Goal: Obtain resource: Download file/media

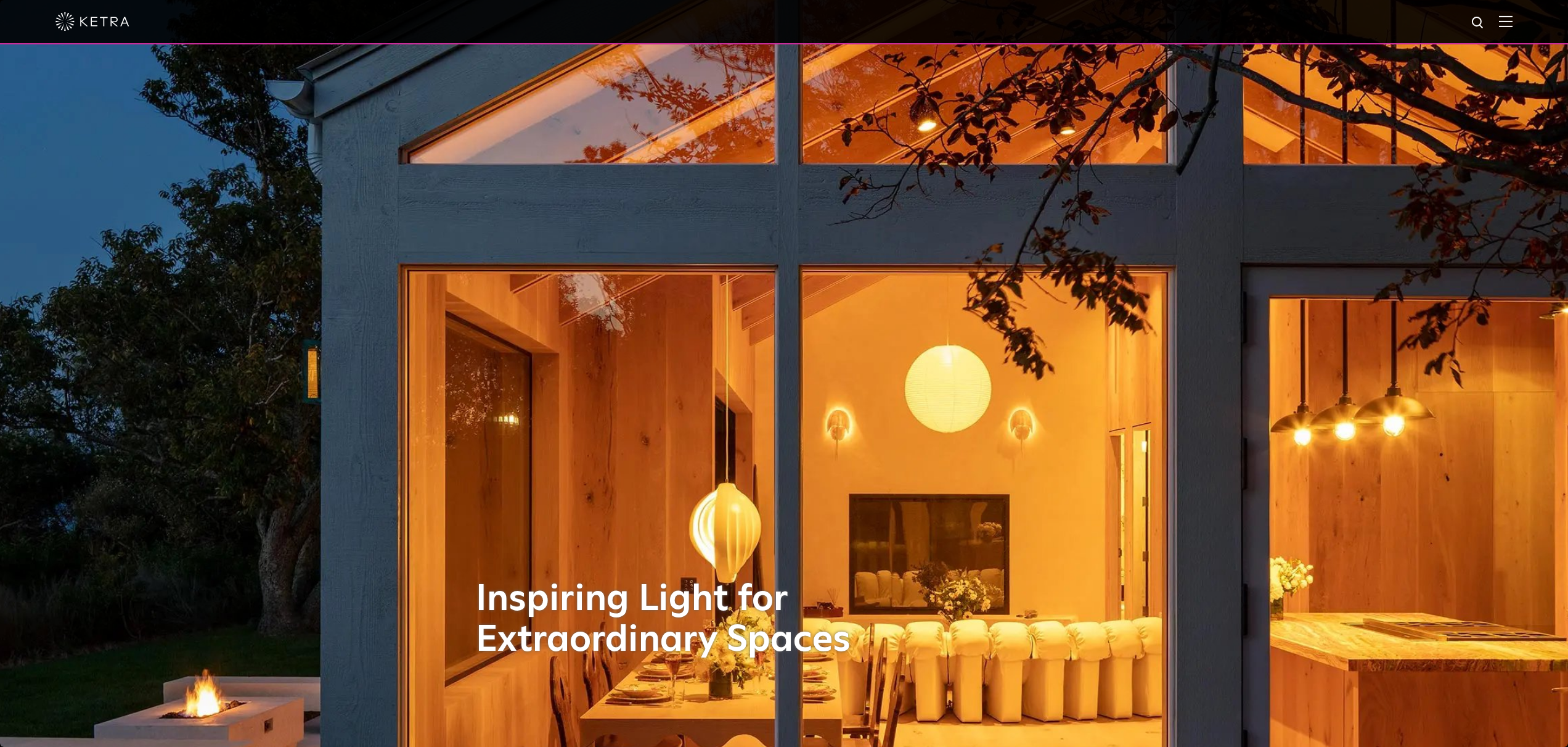
click at [1514, 23] on div at bounding box center [784, 22] width 1568 height 44
click at [1511, 23] on img at bounding box center [1506, 21] width 14 height 12
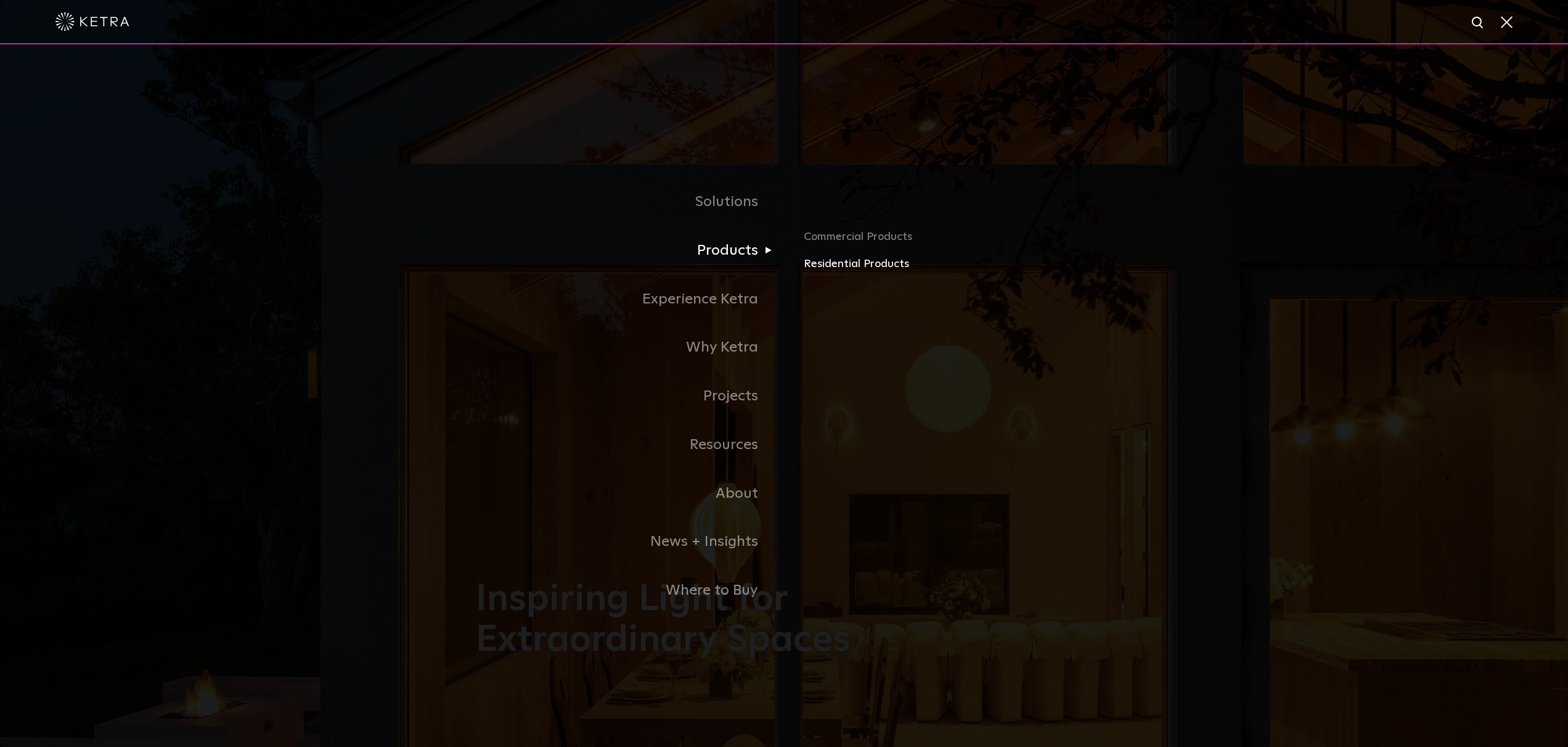
click at [855, 260] on link "Residential Products" at bounding box center [948, 264] width 289 height 18
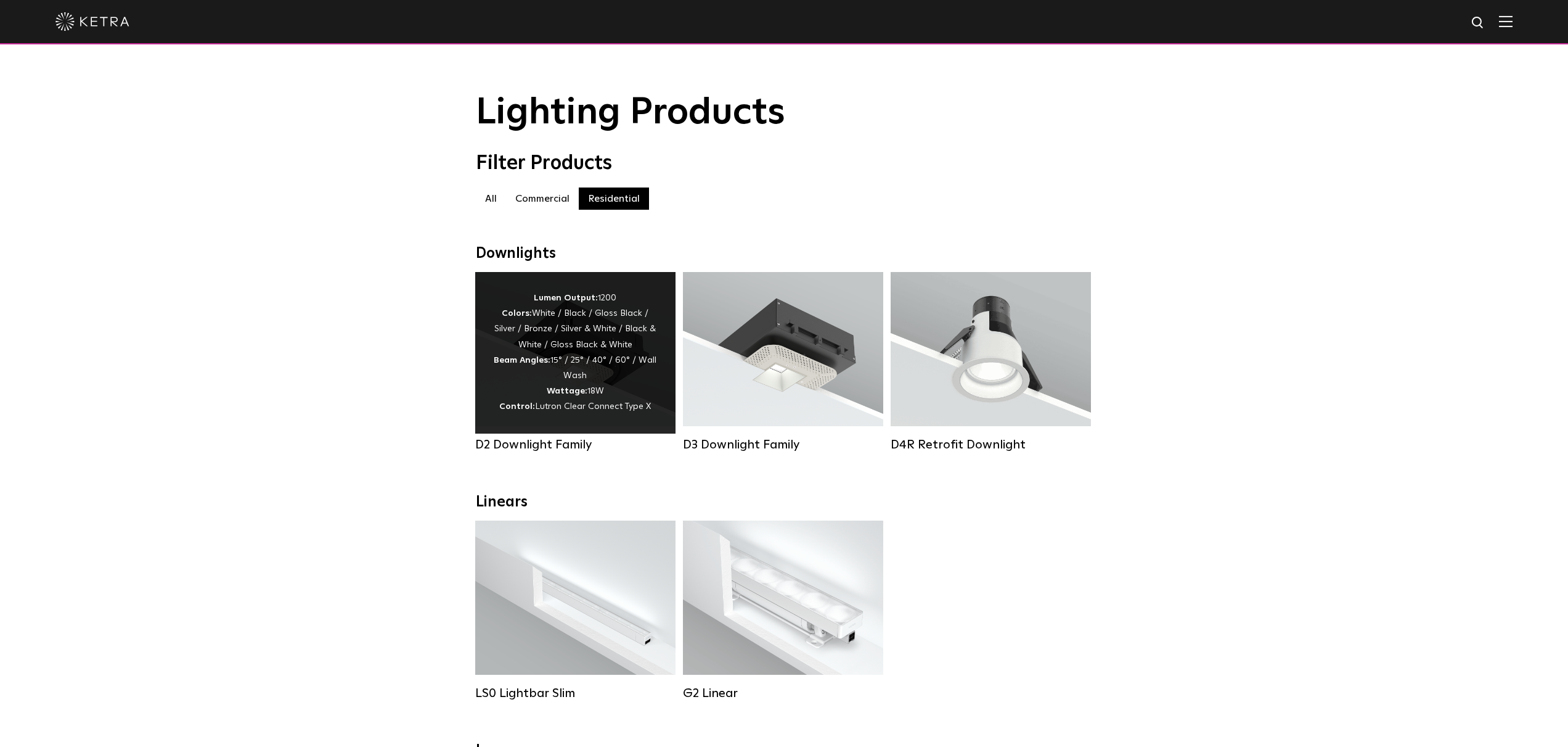
click at [594, 359] on div "Lumen Output: 1200 Colors: White / Black / Gloss Black / Silver / Bronze / Silv…" at bounding box center [575, 352] width 163 height 124
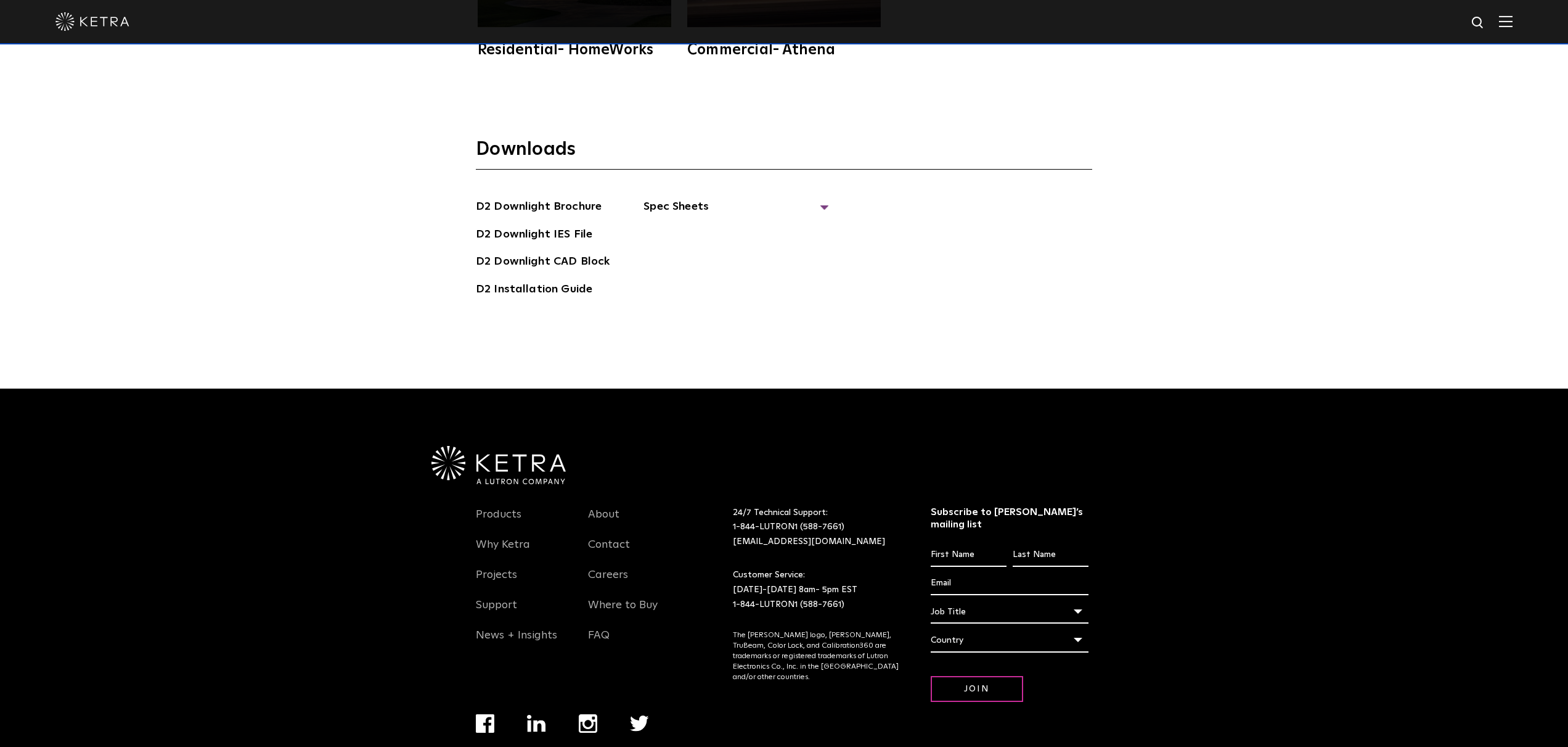
scroll to position [4169, 0]
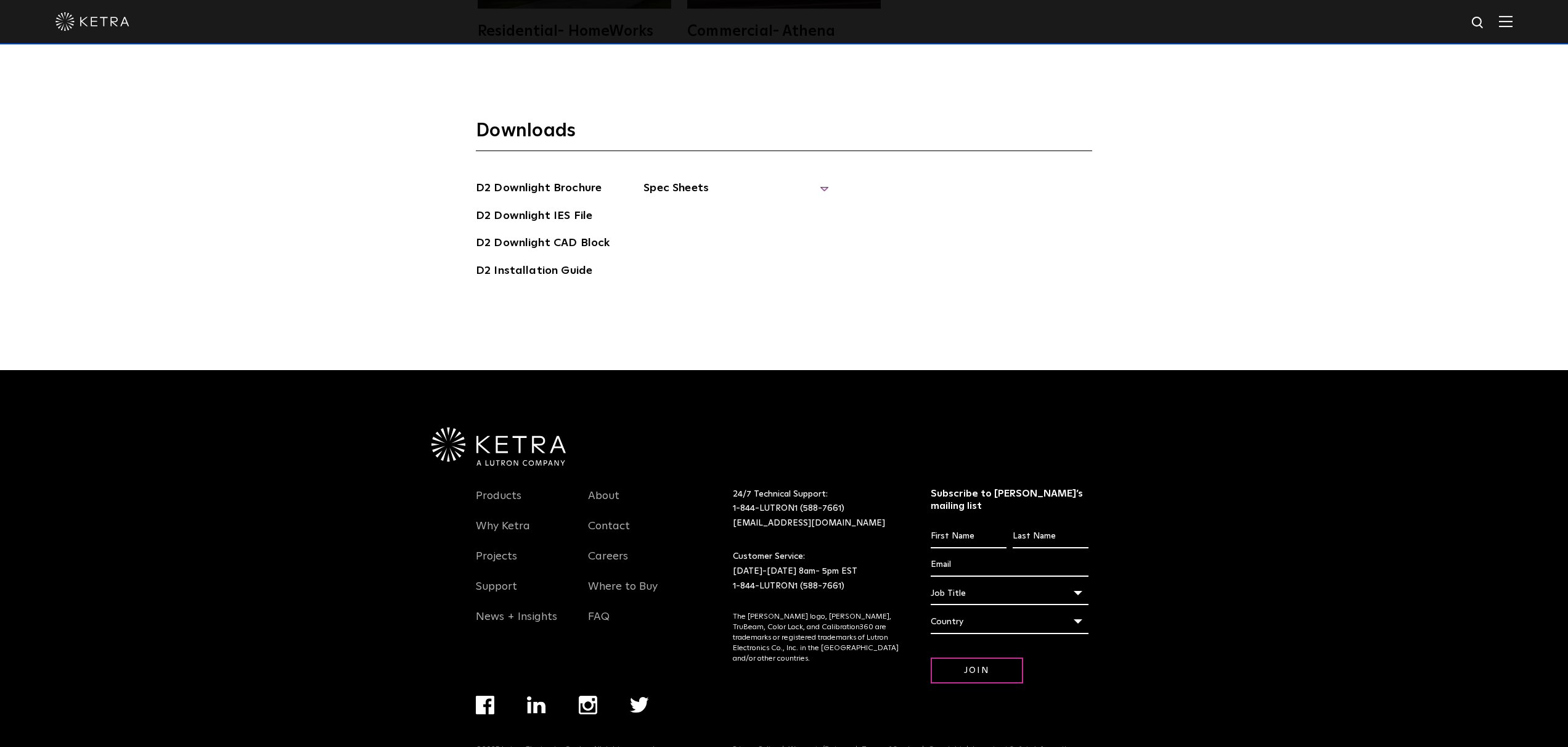
click at [682, 180] on span "Spec Sheets" at bounding box center [736, 193] width 185 height 27
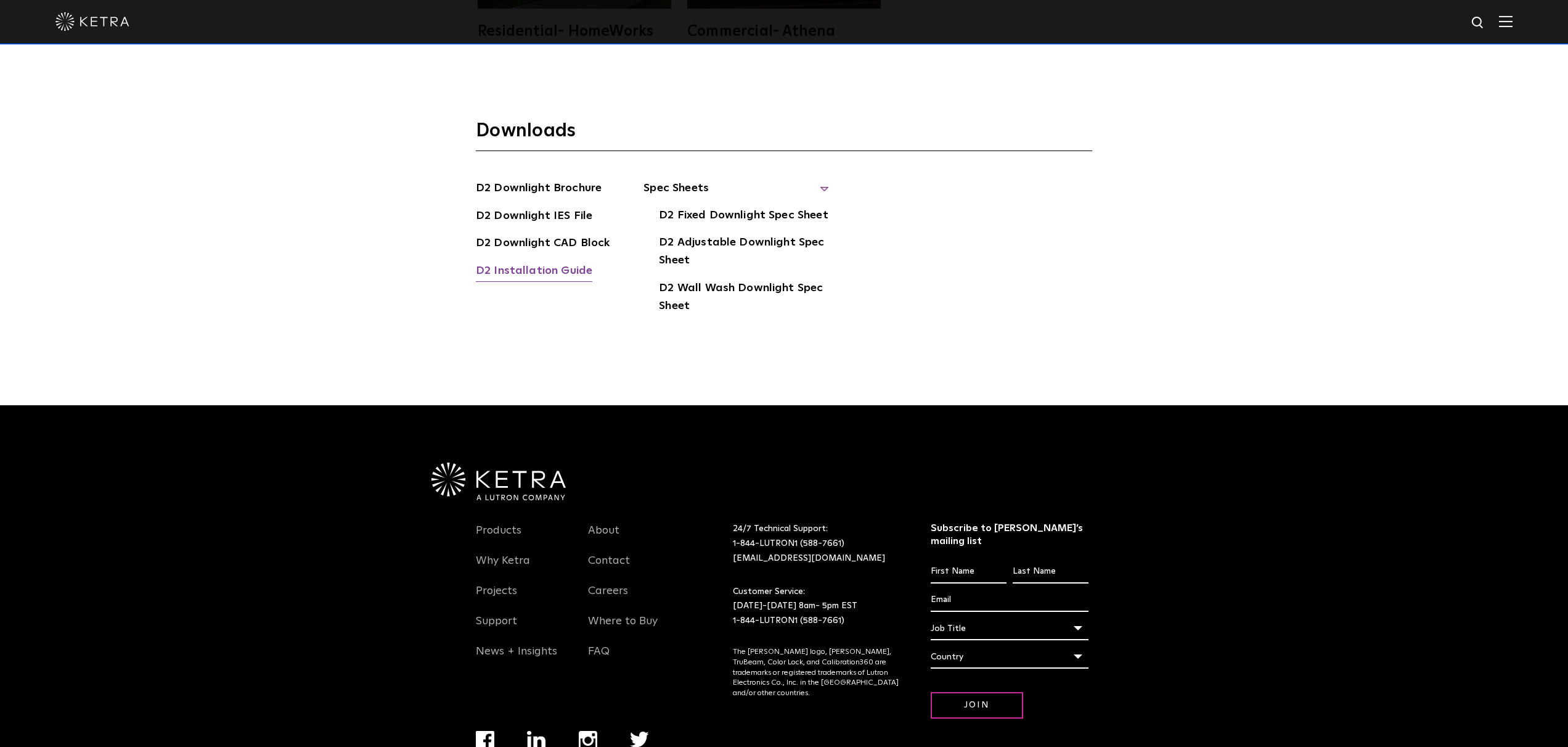
click at [566, 262] on link "D2 Installation Guide" at bounding box center [534, 272] width 117 height 20
click at [711, 234] on link "D2 Adjustable Downlight Spec Sheet" at bounding box center [743, 252] width 169 height 37
